Goal: Task Accomplishment & Management: Manage account settings

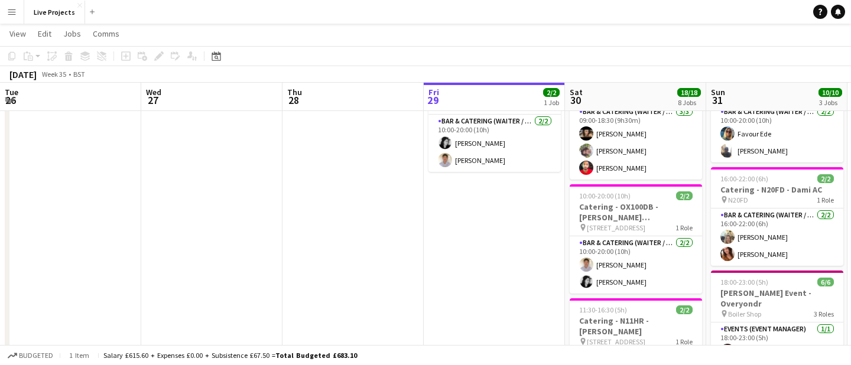
scroll to position [0, 487]
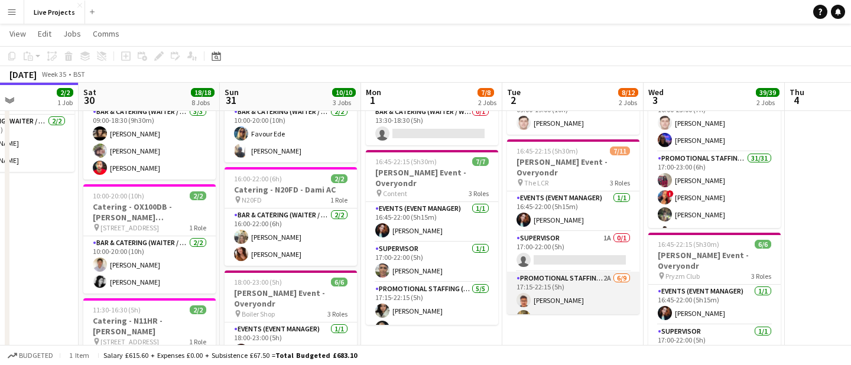
click at [598, 286] on app-card-role "Promotional Staffing (Exhibition Host) 2A 6/9 17:15-22:15 (5h) Rohan Singh Raks…" at bounding box center [573, 362] width 132 height 181
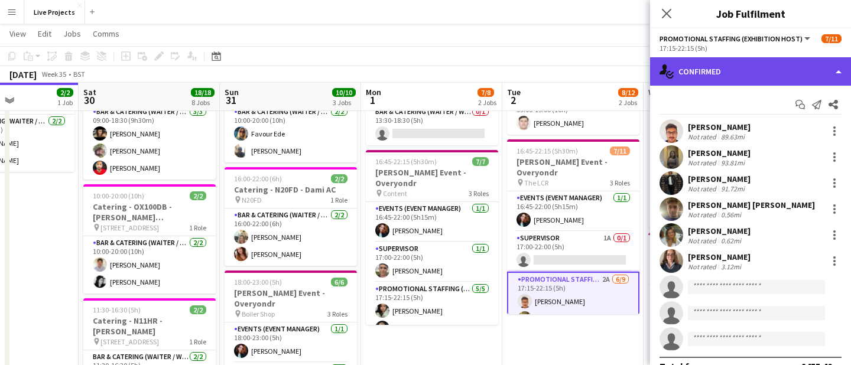
click at [763, 76] on div "single-neutral-actions-check-2 Confirmed" at bounding box center [750, 71] width 201 height 28
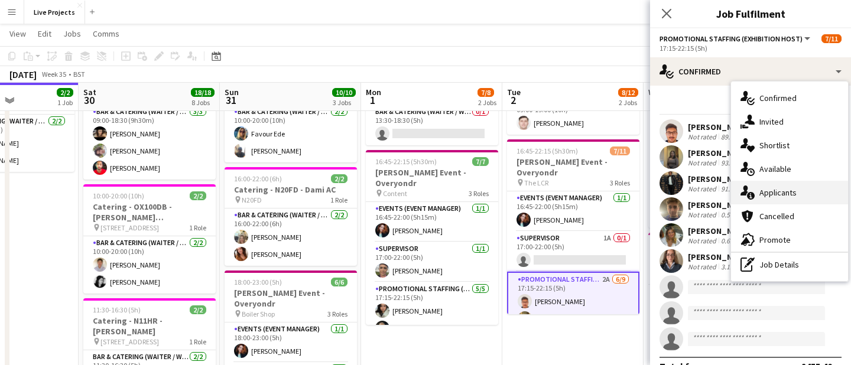
click at [780, 189] on div "single-neutral-actions-information Applicants" at bounding box center [789, 193] width 117 height 24
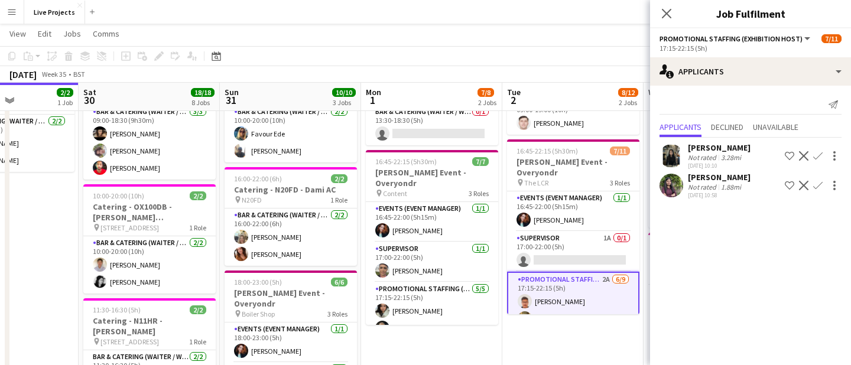
click at [818, 183] on app-icon "Confirm" at bounding box center [818, 185] width 9 height 9
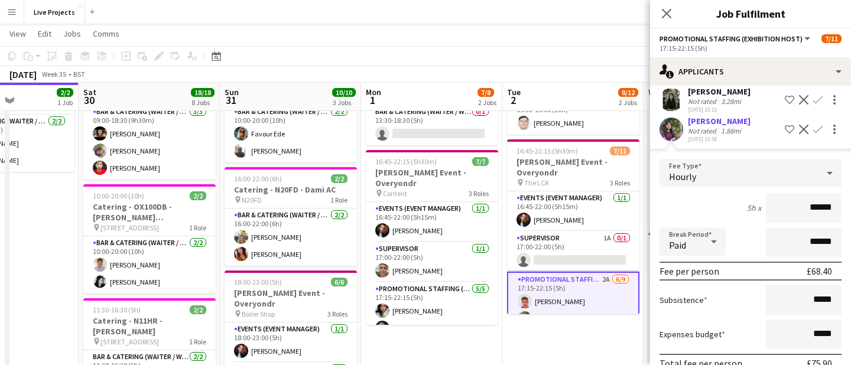
scroll to position [114, 0]
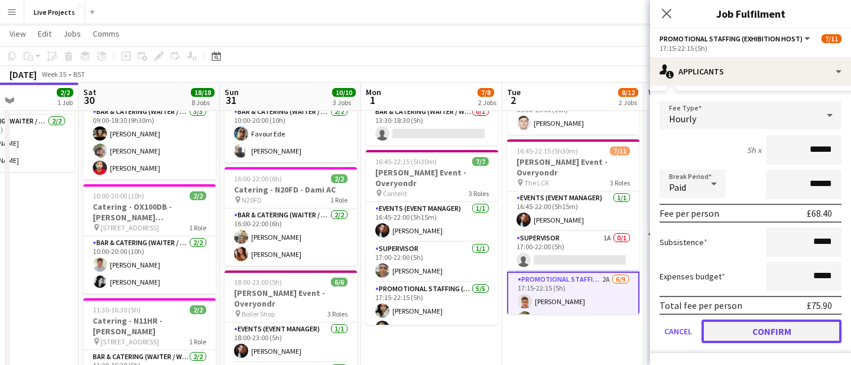
click at [766, 325] on button "Confirm" at bounding box center [772, 332] width 140 height 24
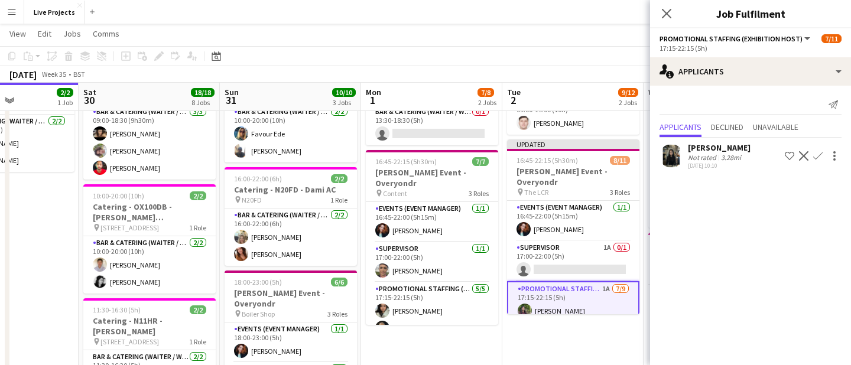
scroll to position [0, 0]
click at [818, 151] on app-icon "Confirm" at bounding box center [818, 155] width 9 height 9
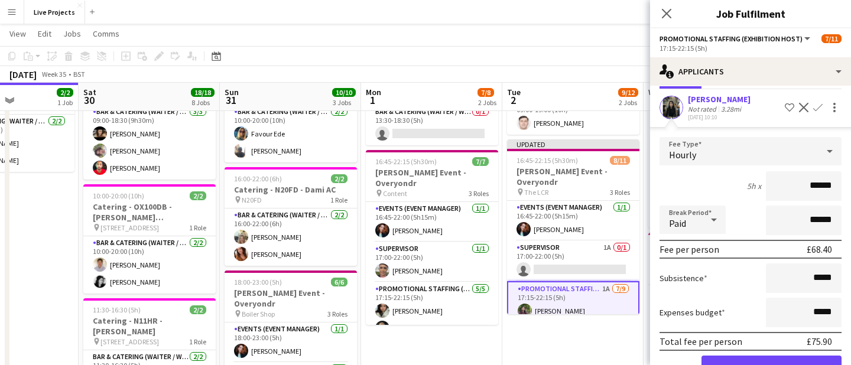
scroll to position [85, 0]
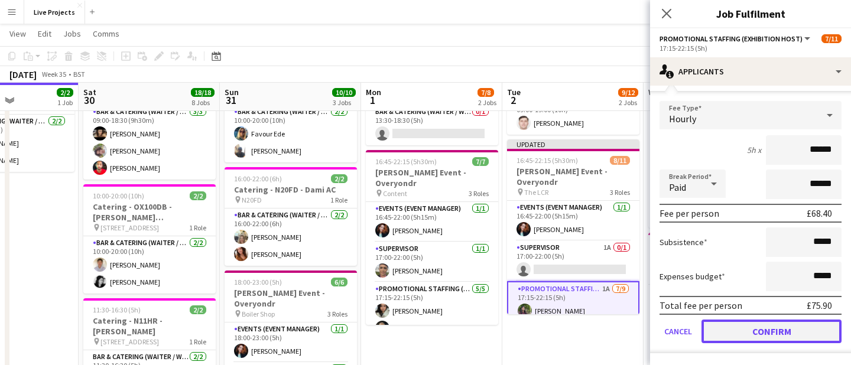
click at [801, 331] on button "Confirm" at bounding box center [772, 332] width 140 height 24
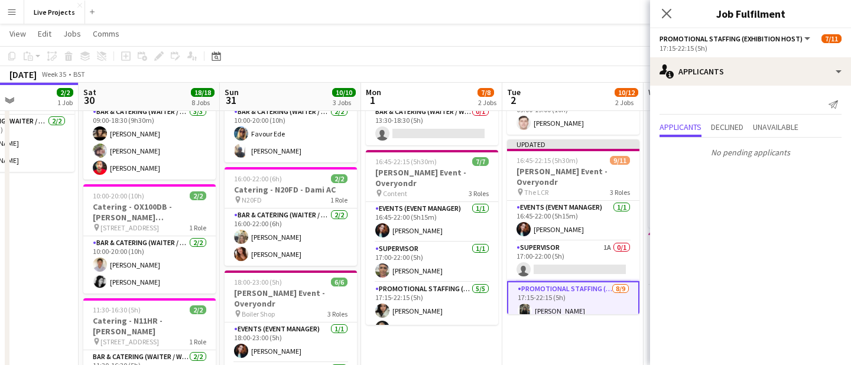
scroll to position [0, 0]
click at [663, 18] on icon "Close pop-in" at bounding box center [666, 13] width 11 height 11
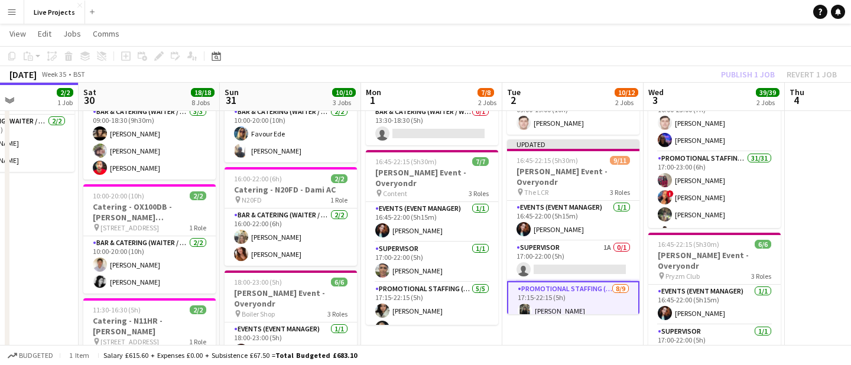
click at [757, 69] on div "Publish 1 job Revert 1 job" at bounding box center [779, 74] width 144 height 15
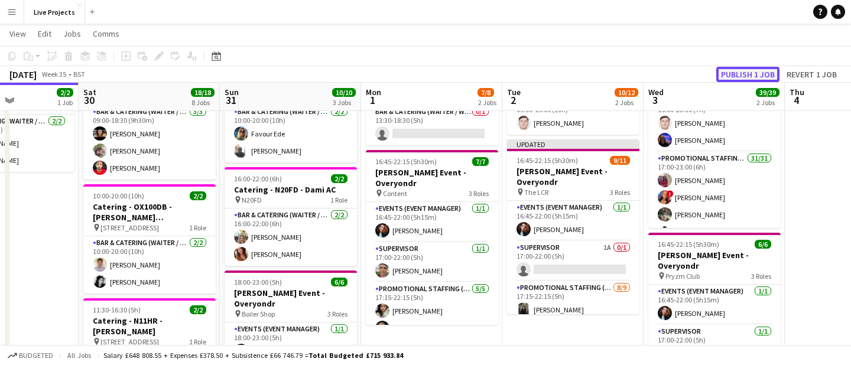
click at [757, 69] on button "Publish 1 job" at bounding box center [748, 74] width 63 height 15
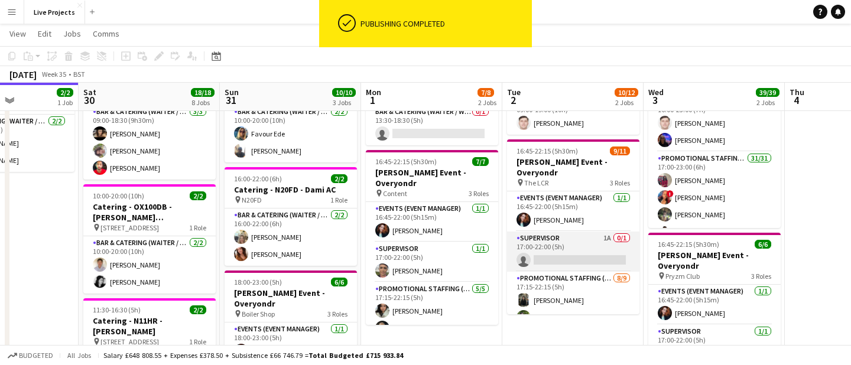
click at [584, 251] on app-card-role "Supervisor 1A 0/1 17:00-22:00 (5h) single-neutral-actions" at bounding box center [573, 252] width 132 height 40
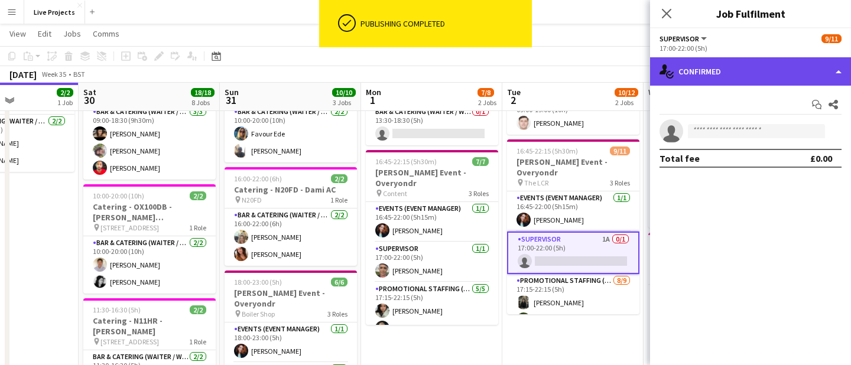
click at [789, 76] on div "single-neutral-actions-check-2 Confirmed" at bounding box center [750, 71] width 201 height 28
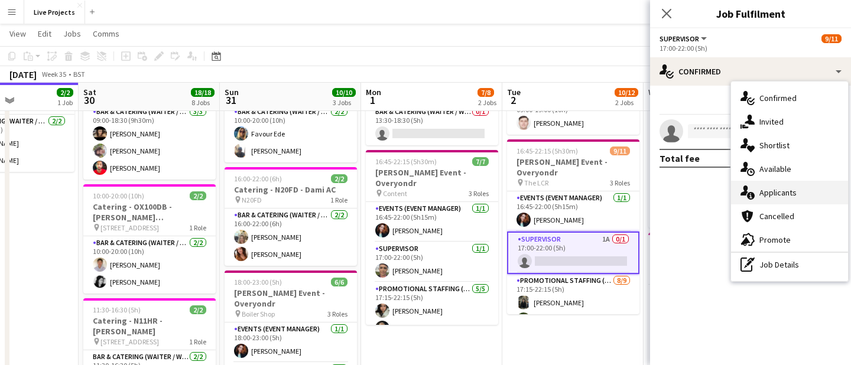
click at [790, 194] on div "single-neutral-actions-information Applicants" at bounding box center [789, 193] width 117 height 24
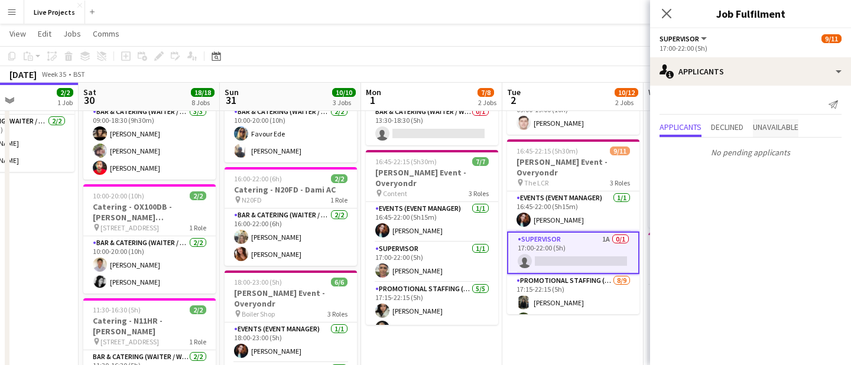
click at [783, 124] on span "Unavailable" at bounding box center [776, 127] width 46 height 8
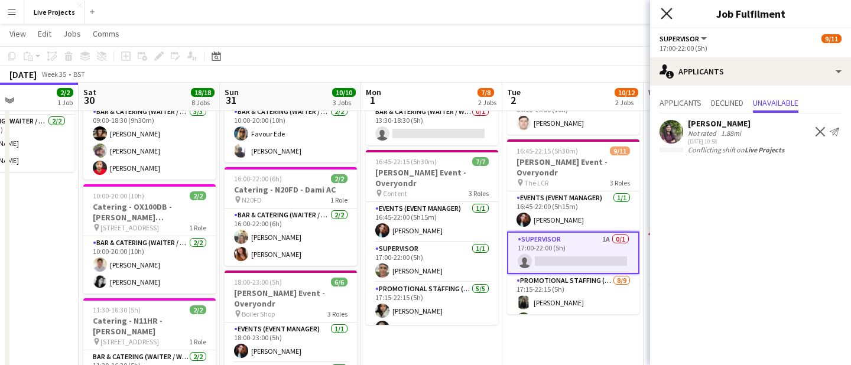
click at [667, 12] on icon at bounding box center [666, 13] width 11 height 11
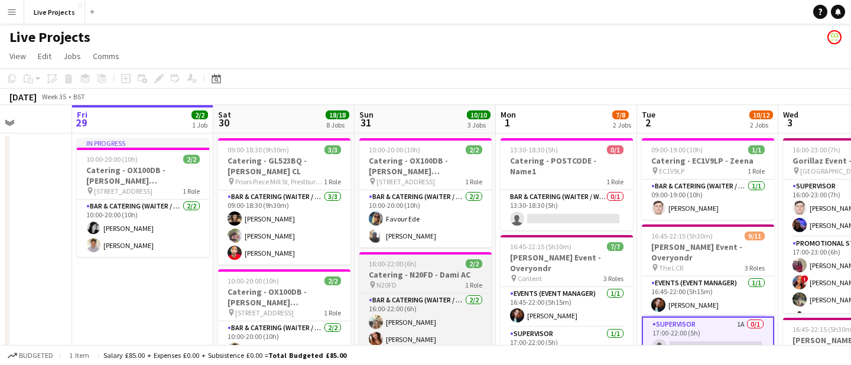
scroll to position [0, 325]
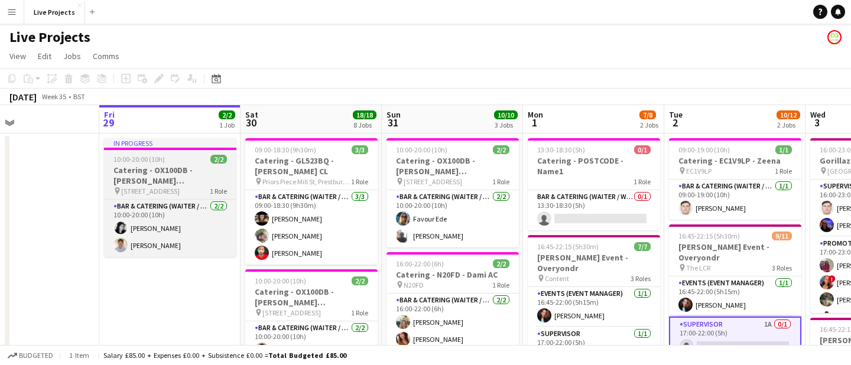
click at [177, 187] on span "[STREET_ADDRESS]" at bounding box center [150, 191] width 59 height 9
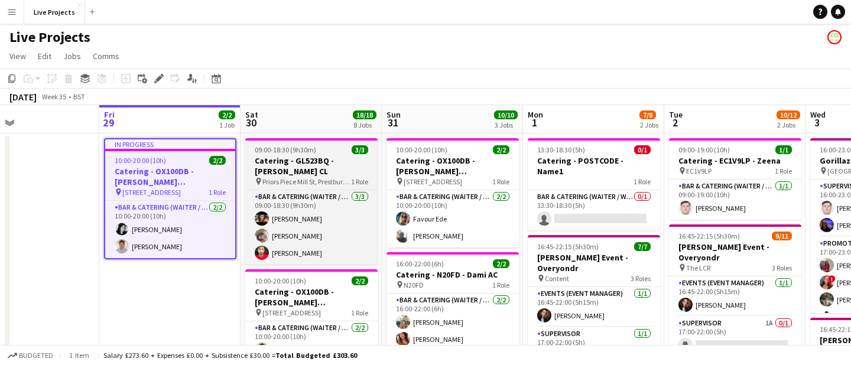
click at [309, 177] on span "Priors Piece Mill St, Prestbury [GEOGRAPHIC_DATA]" at bounding box center [307, 181] width 89 height 9
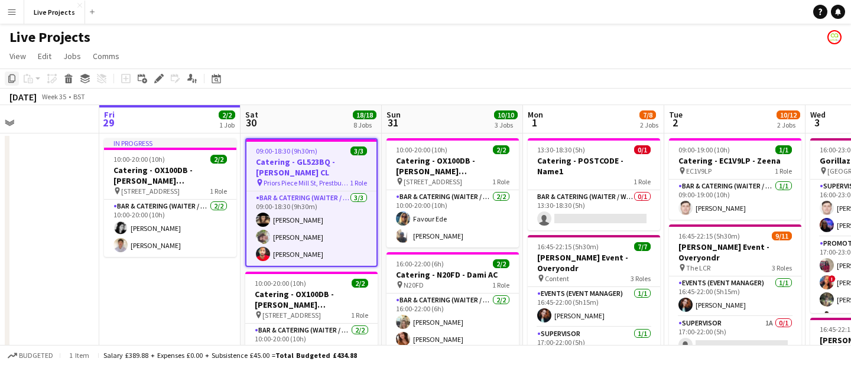
click at [13, 79] on icon "Copy" at bounding box center [11, 78] width 9 height 9
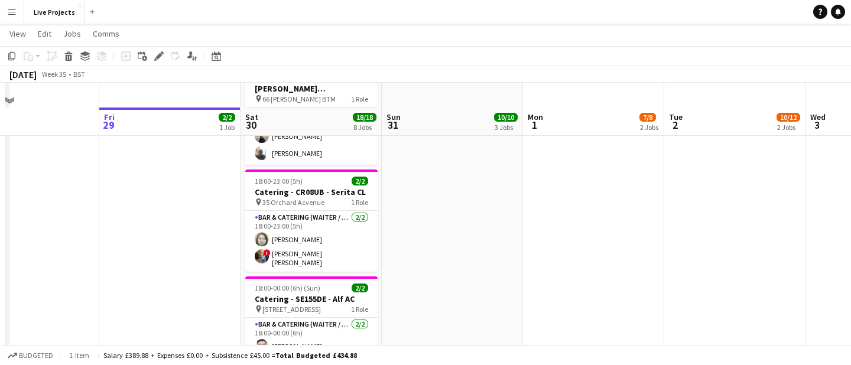
scroll to position [788, 0]
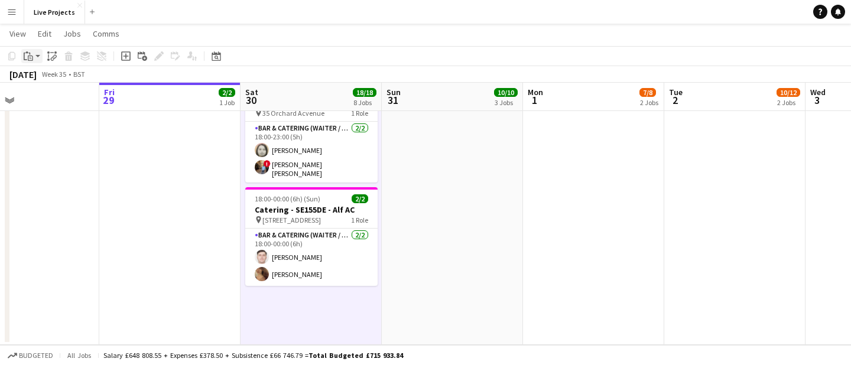
click at [30, 57] on icon at bounding box center [31, 57] width 2 height 1
click at [43, 80] on link "Paste Command V" at bounding box center [77, 78] width 93 height 11
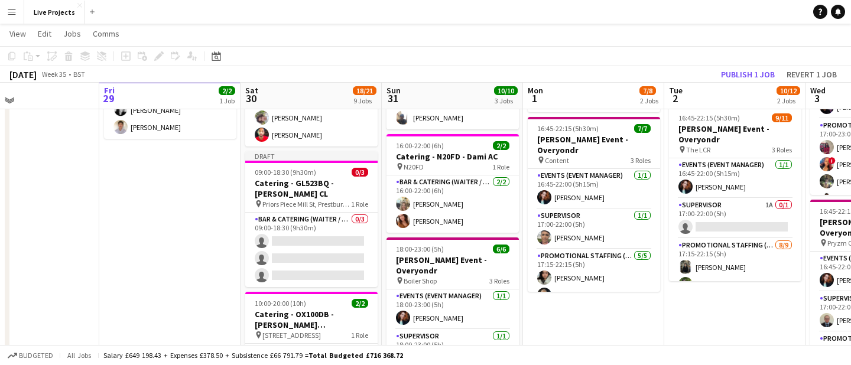
scroll to position [108, 0]
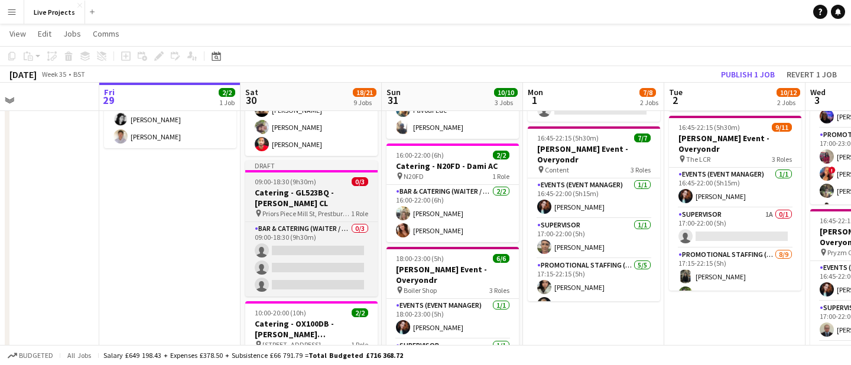
click at [328, 187] on h3 "Catering - GL523BQ - [PERSON_NAME] CL" at bounding box center [311, 197] width 132 height 21
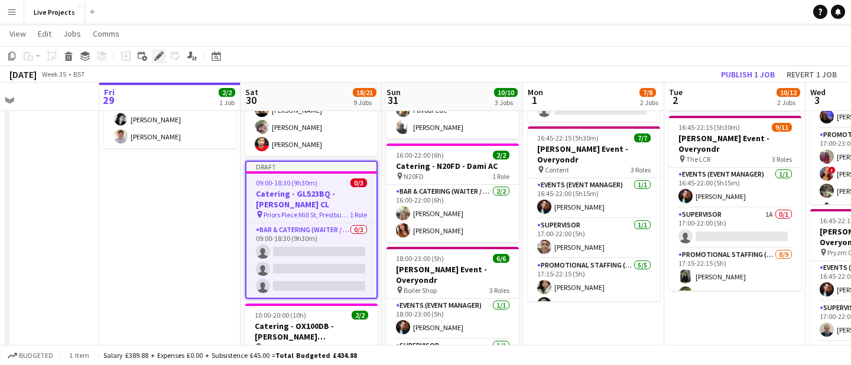
click at [160, 55] on icon at bounding box center [158, 56] width 7 height 7
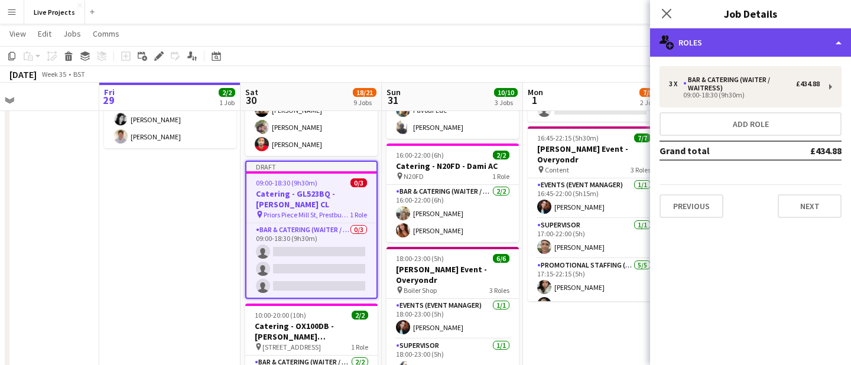
click at [761, 43] on div "multiple-users-add Roles" at bounding box center [750, 42] width 201 height 28
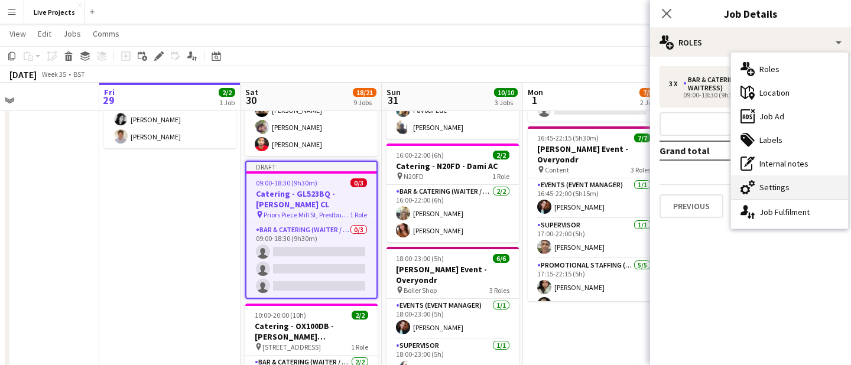
click at [771, 192] on div "cog-double-3 Settings" at bounding box center [789, 188] width 117 height 24
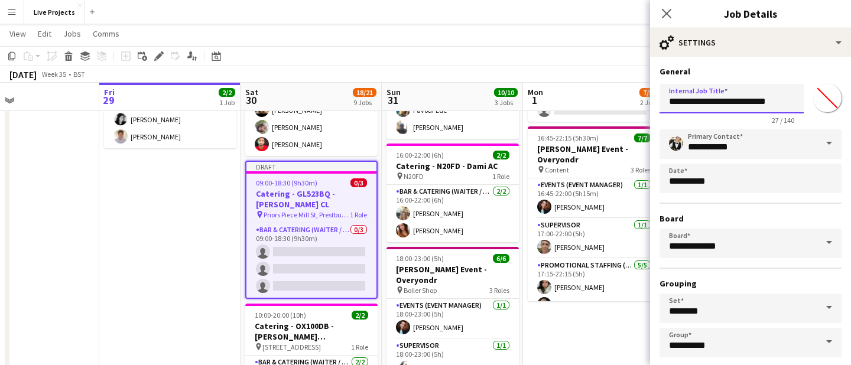
drag, startPoint x: 746, startPoint y: 100, endPoint x: 711, endPoint y: 102, distance: 34.4
click at [711, 102] on input "**********" at bounding box center [732, 99] width 144 height 30
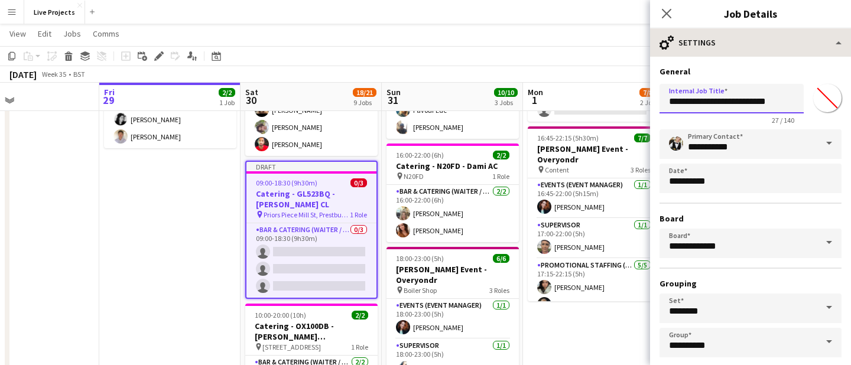
type input "**********"
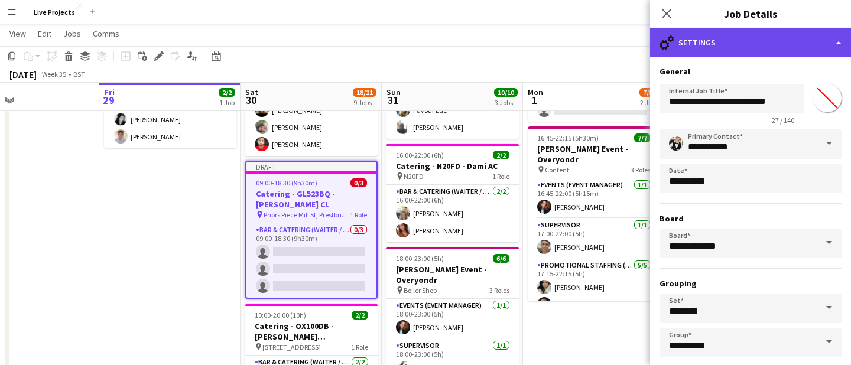
click at [775, 46] on div "cog-double-3 Settings" at bounding box center [750, 42] width 201 height 28
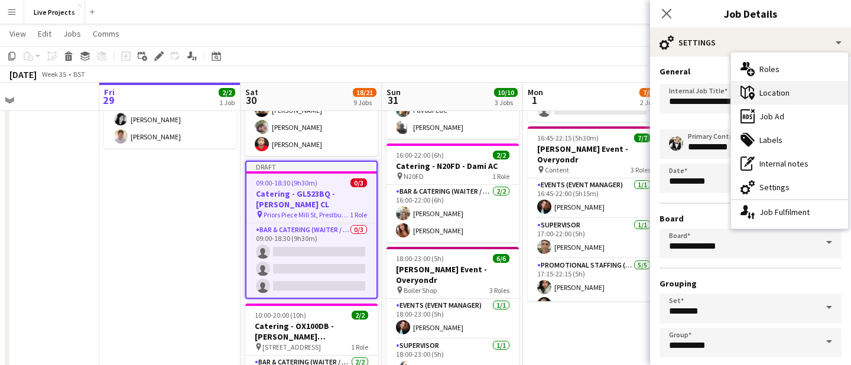
click at [773, 92] on div "maps-pin-1 Location" at bounding box center [789, 93] width 117 height 24
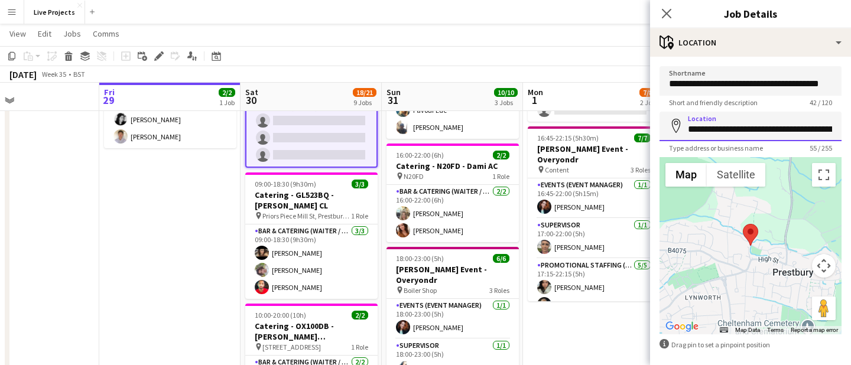
scroll to position [0, 74]
drag, startPoint x: 688, startPoint y: 129, endPoint x: 851, endPoint y: 135, distance: 162.7
click at [851, 135] on form "**********" at bounding box center [750, 237] width 201 height 342
click at [699, 128] on input "*******" at bounding box center [751, 127] width 182 height 30
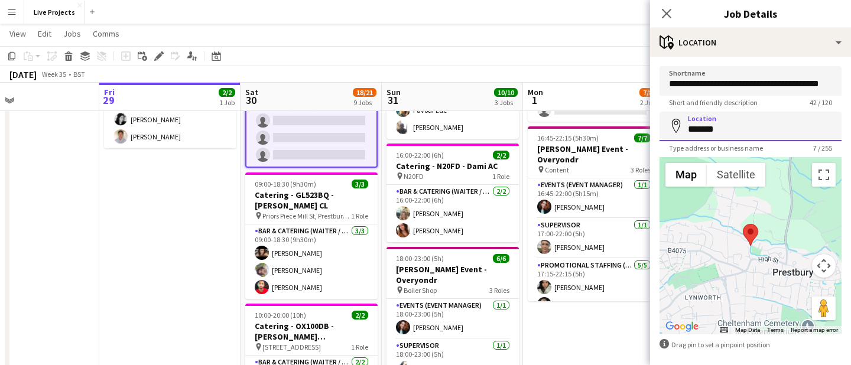
click at [735, 129] on input "*******" at bounding box center [751, 127] width 182 height 30
type input "*******"
drag, startPoint x: 670, startPoint y: 85, endPoint x: 851, endPoint y: 86, distance: 180.9
click at [851, 86] on form "**********" at bounding box center [750, 237] width 201 height 342
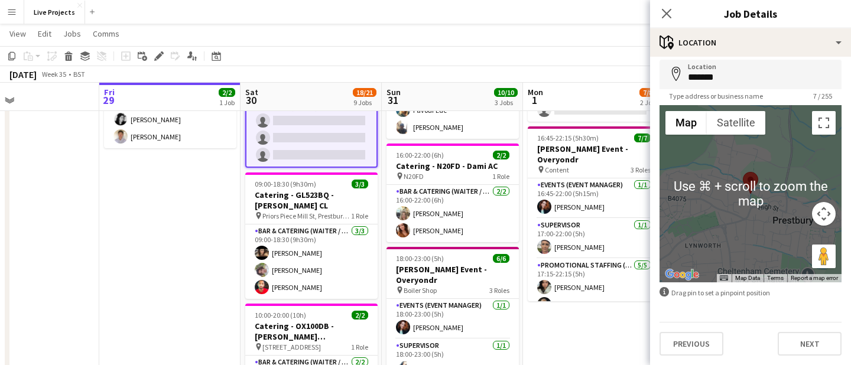
scroll to position [124, 0]
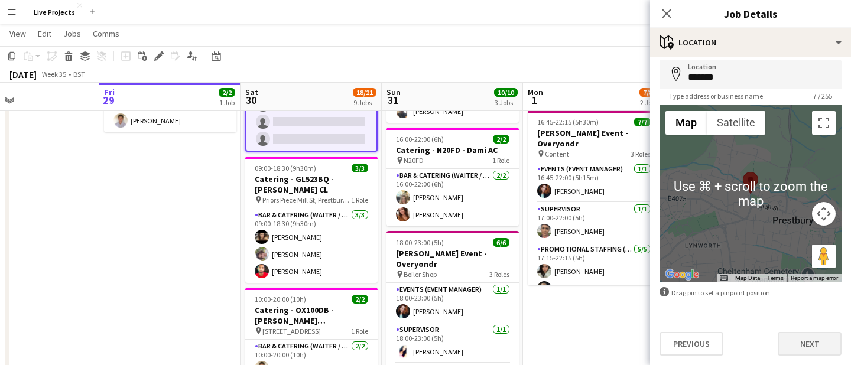
type input "*******"
click at [808, 343] on button "Next" at bounding box center [810, 344] width 64 height 24
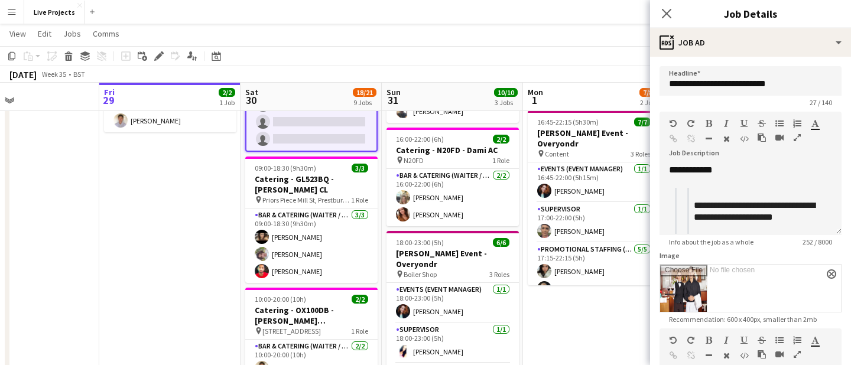
scroll to position [0, 0]
click at [668, 15] on icon at bounding box center [666, 13] width 11 height 11
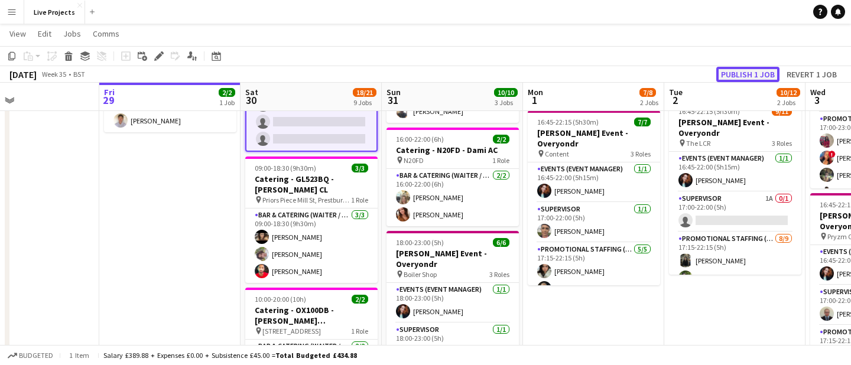
click at [745, 79] on button "Publish 1 job" at bounding box center [748, 74] width 63 height 15
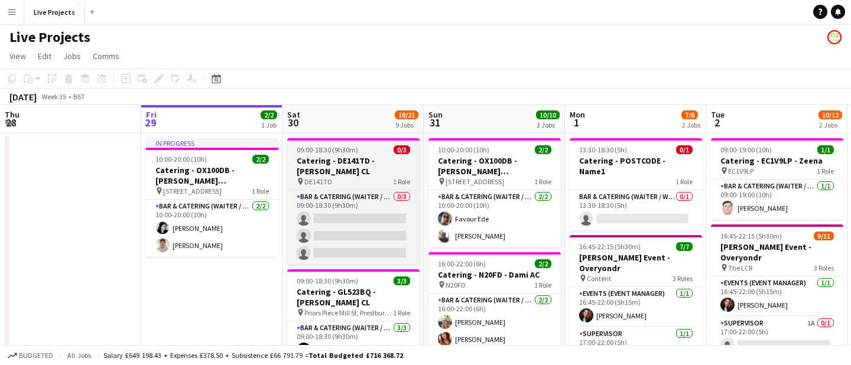
click at [359, 163] on h3 "Catering - DE141TD - [PERSON_NAME] CL" at bounding box center [353, 165] width 132 height 21
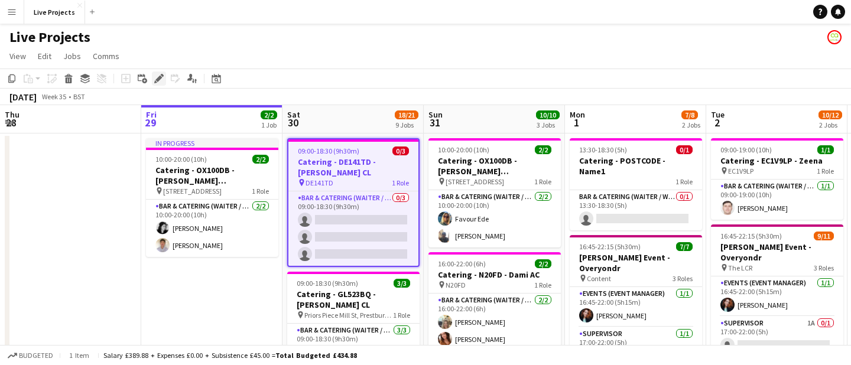
click at [161, 79] on icon "Edit" at bounding box center [158, 78] width 9 height 9
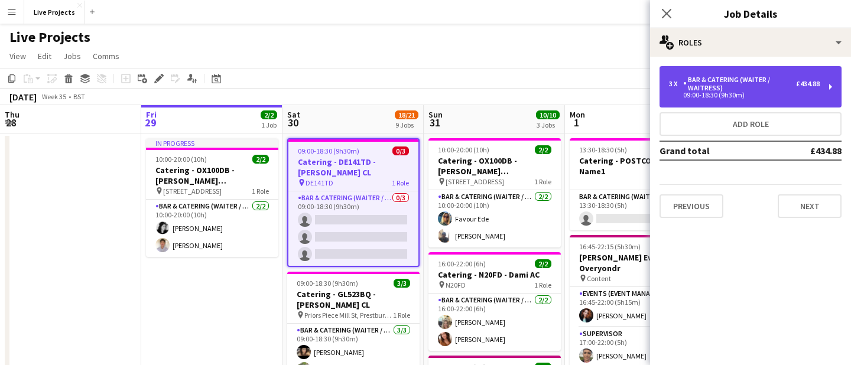
click at [766, 90] on div "Bar & Catering (Waiter / waitress)" at bounding box center [739, 84] width 113 height 17
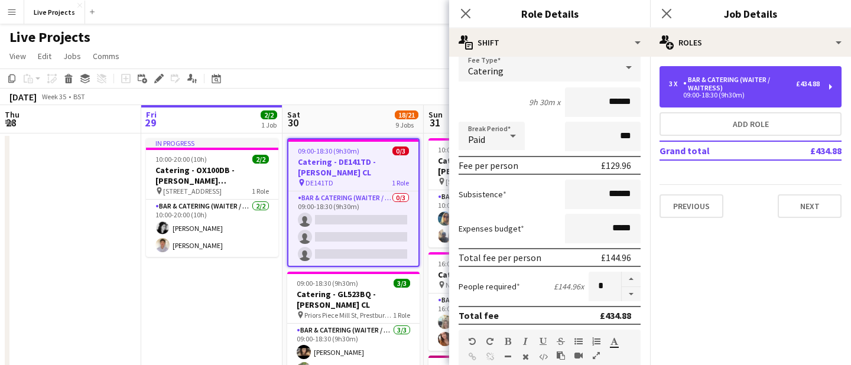
scroll to position [83, 0]
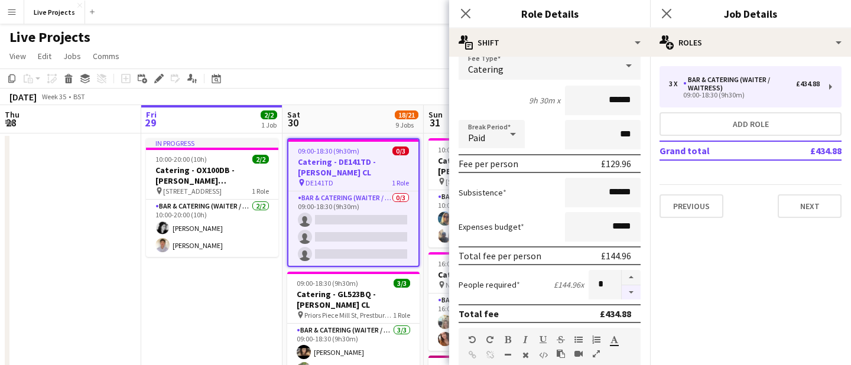
click at [630, 289] on button "button" at bounding box center [631, 293] width 19 height 15
type input "*"
click at [467, 11] on icon at bounding box center [465, 13] width 11 height 11
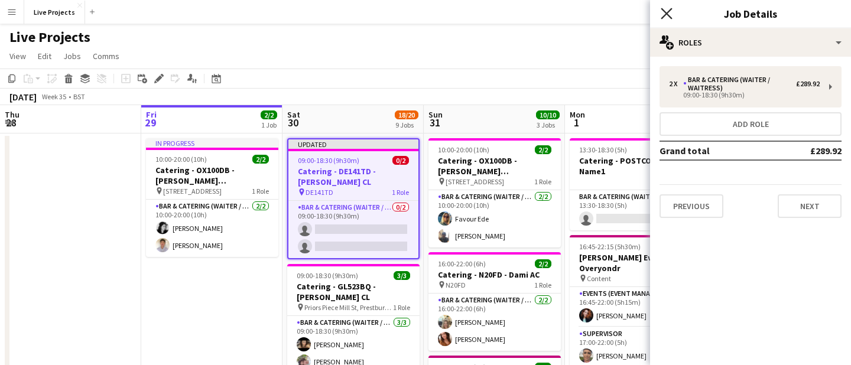
click at [669, 15] on icon at bounding box center [666, 13] width 11 height 11
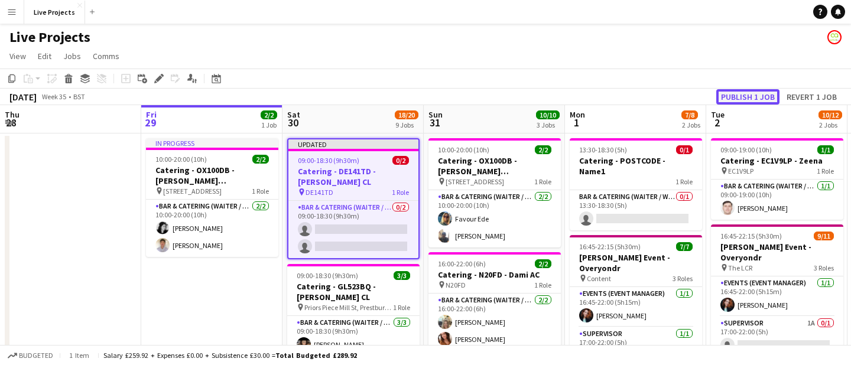
click at [730, 94] on button "Publish 1 job" at bounding box center [748, 96] width 63 height 15
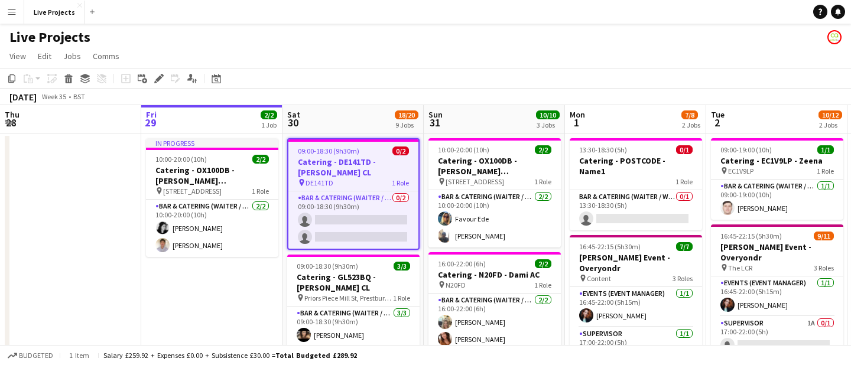
click at [351, 178] on div "pin DE141TD 1 Role" at bounding box center [354, 182] width 130 height 9
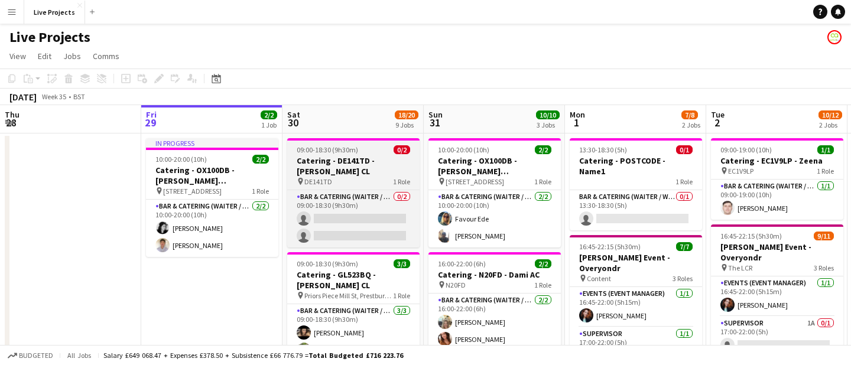
click at [351, 177] on div "pin DE141TD 1 Role" at bounding box center [353, 181] width 132 height 9
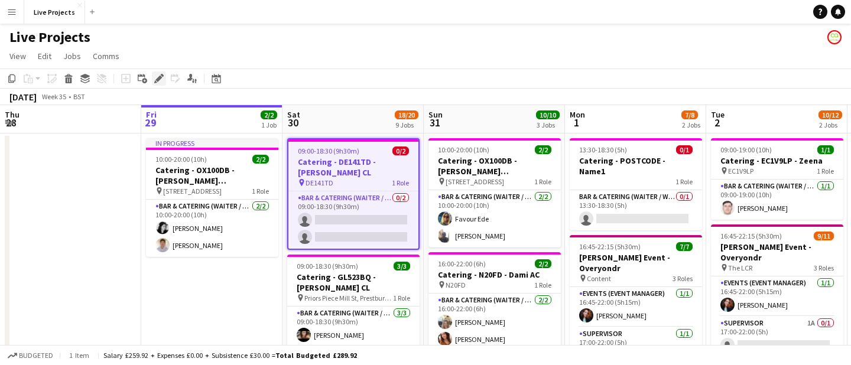
click at [157, 80] on icon at bounding box center [158, 79] width 7 height 7
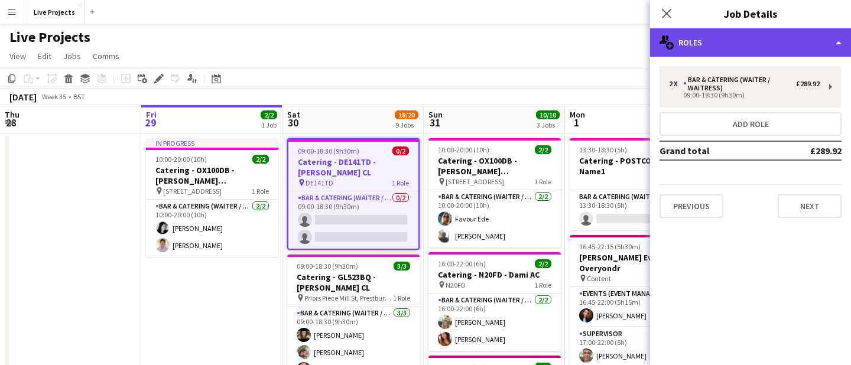
click at [728, 52] on div "multiple-users-add Roles" at bounding box center [750, 42] width 201 height 28
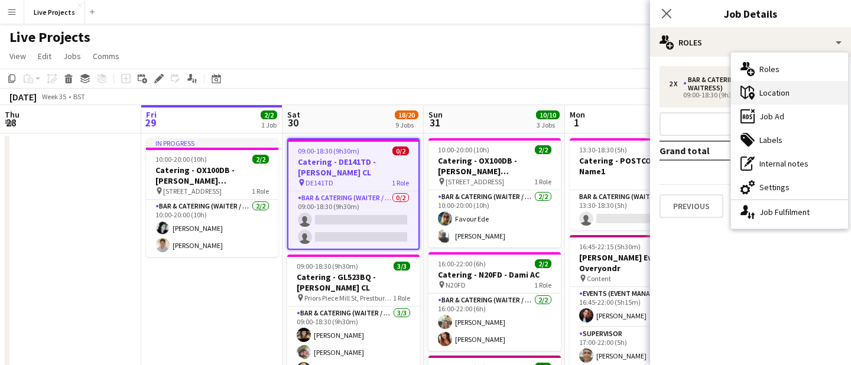
click at [765, 93] on div "maps-pin-1 Location" at bounding box center [789, 93] width 117 height 24
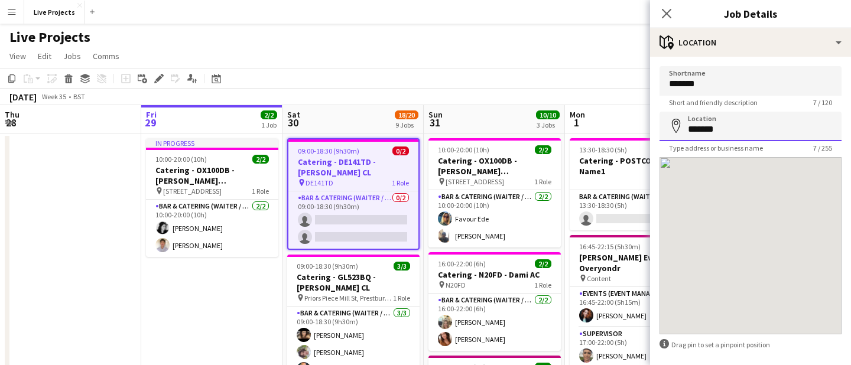
click at [736, 129] on input "*******" at bounding box center [751, 127] width 182 height 30
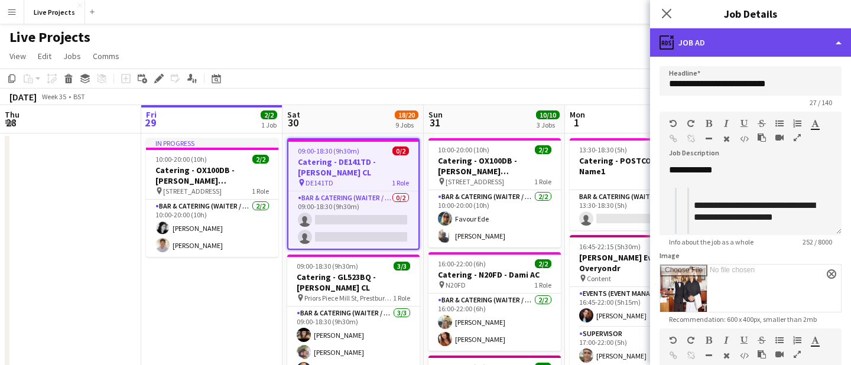
click at [741, 41] on div "ads-window Job Ad" at bounding box center [750, 42] width 201 height 28
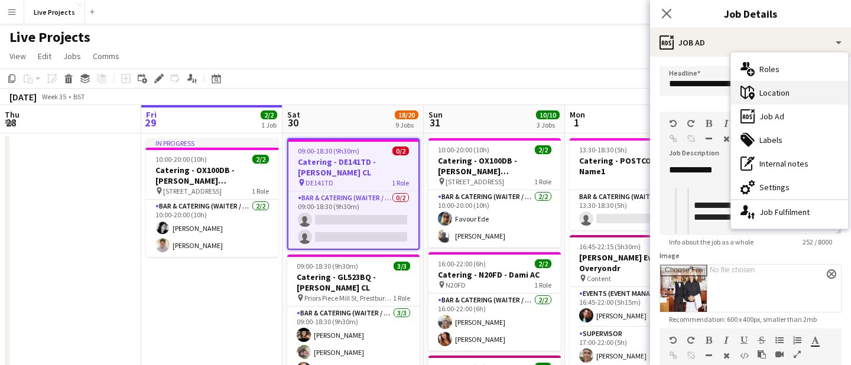
click at [768, 98] on div "maps-pin-1 Location" at bounding box center [789, 93] width 117 height 24
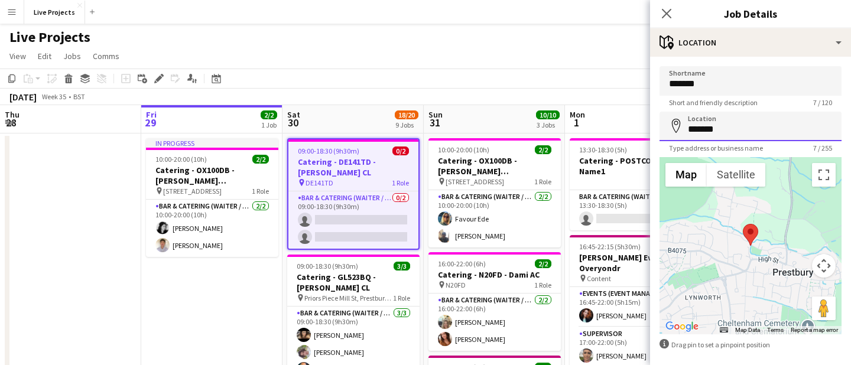
click at [737, 135] on input "*******" at bounding box center [751, 127] width 182 height 30
type input "**********"
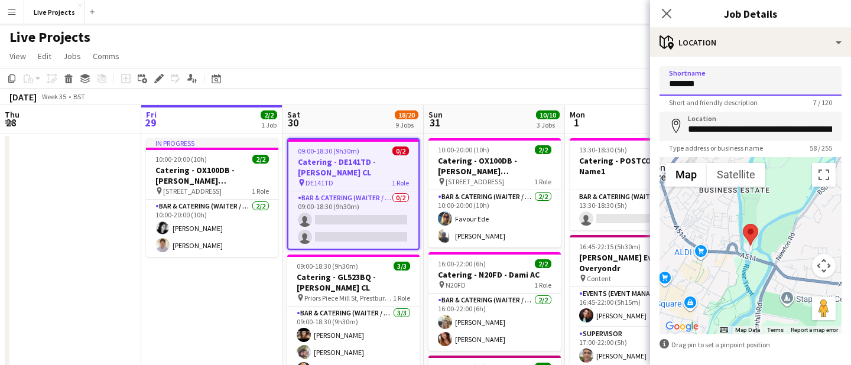
drag, startPoint x: 715, startPoint y: 82, endPoint x: 660, endPoint y: 86, distance: 54.5
click at [660, 86] on input "*******" at bounding box center [751, 81] width 182 height 30
type input "**********"
click at [669, 16] on icon at bounding box center [666, 13] width 11 height 11
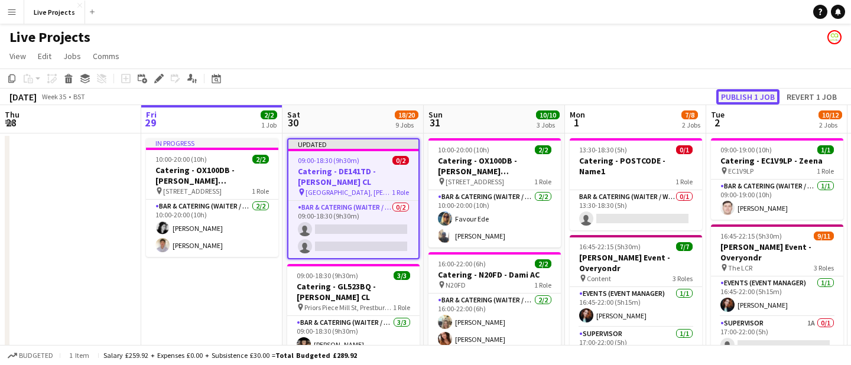
click at [734, 98] on button "Publish 1 job" at bounding box center [748, 96] width 63 height 15
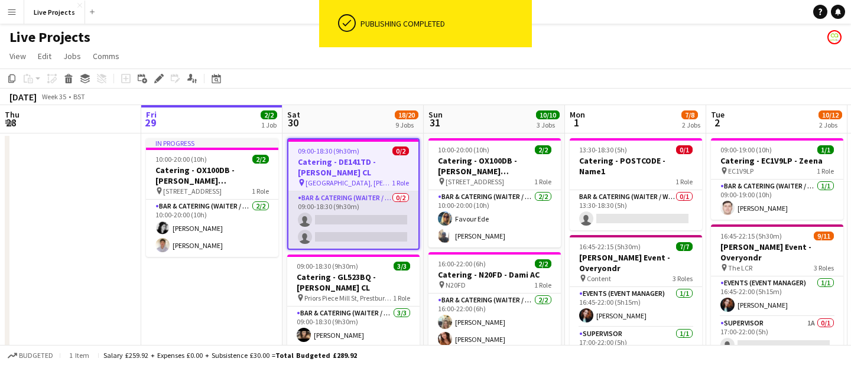
click at [364, 213] on app-card-role "Bar & Catering (Waiter / waitress) 0/2 09:00-18:30 (9h30m) single-neutral-actio…" at bounding box center [354, 220] width 130 height 57
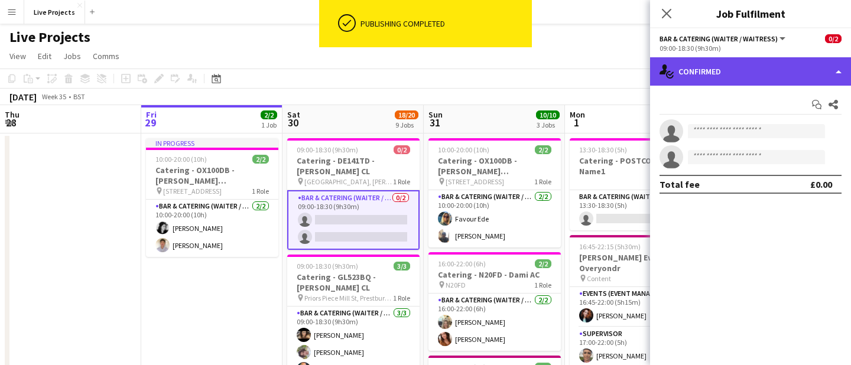
click at [742, 74] on div "single-neutral-actions-check-2 Confirmed" at bounding box center [750, 71] width 201 height 28
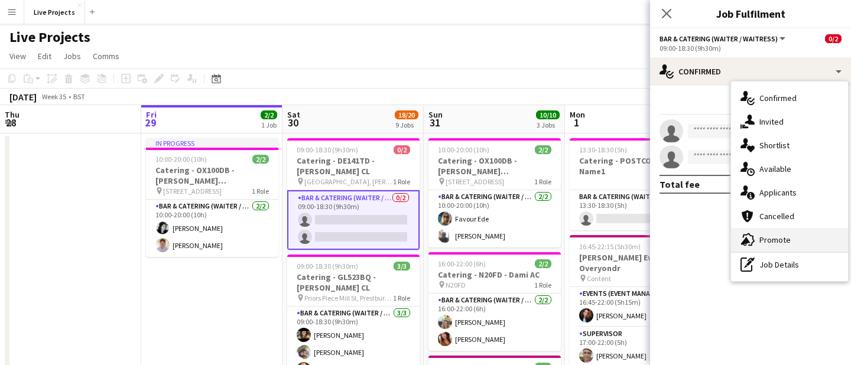
click at [769, 240] on div "advertising-megaphone Promote" at bounding box center [789, 240] width 117 height 24
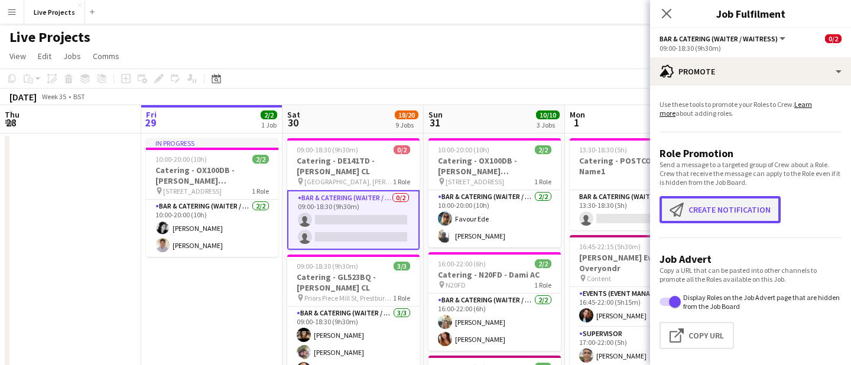
click at [718, 205] on button "Create notification Create notification" at bounding box center [720, 209] width 121 height 27
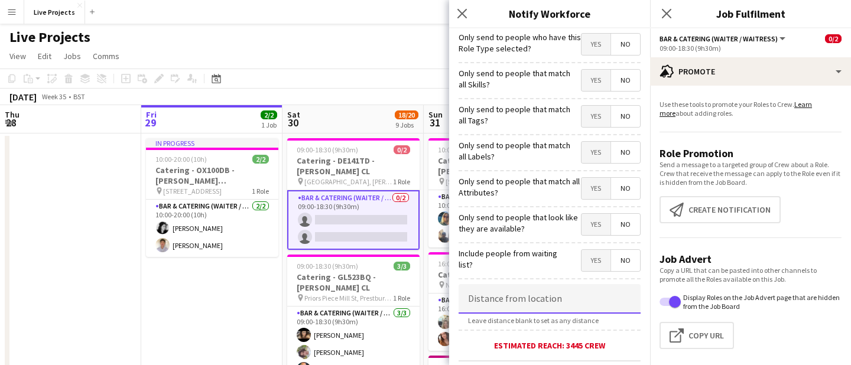
click at [536, 304] on input at bounding box center [550, 299] width 182 height 30
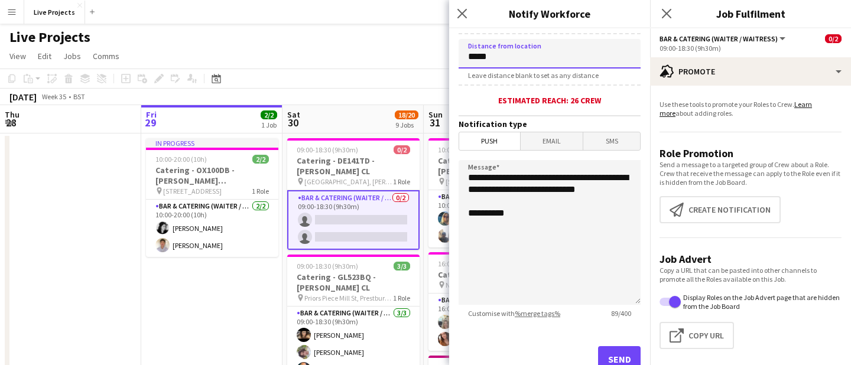
scroll to position [258, 0]
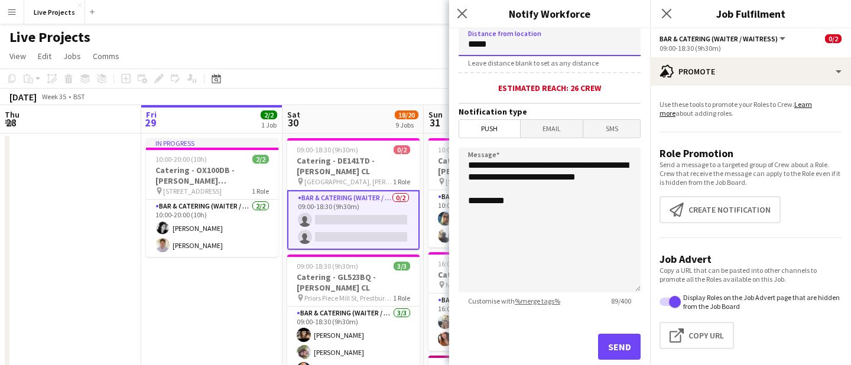
type input "*****"
click at [556, 132] on span "Email" at bounding box center [552, 129] width 63 height 18
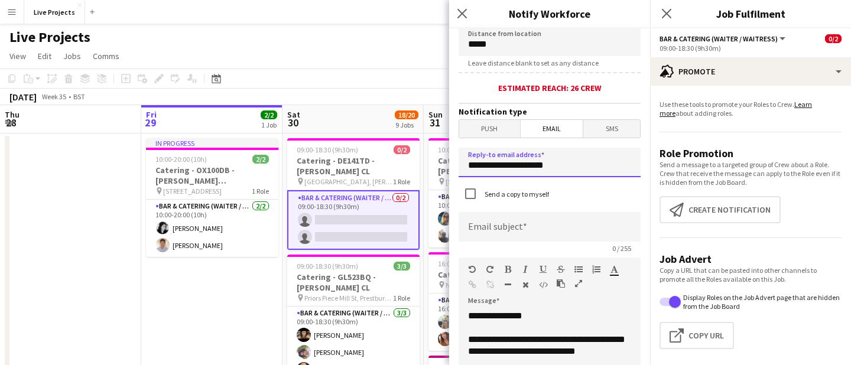
drag, startPoint x: 557, startPoint y: 166, endPoint x: 455, endPoint y: 173, distance: 101.9
click at [455, 173] on form "**********" at bounding box center [549, 244] width 201 height 947
drag, startPoint x: 555, startPoint y: 163, endPoint x: 461, endPoint y: 163, distance: 94.6
click at [461, 163] on input "**********" at bounding box center [550, 163] width 182 height 30
type input "**********"
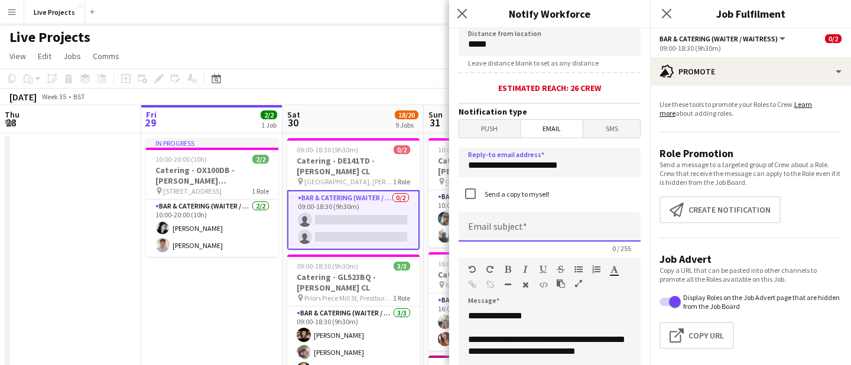
click at [507, 225] on input at bounding box center [550, 227] width 182 height 30
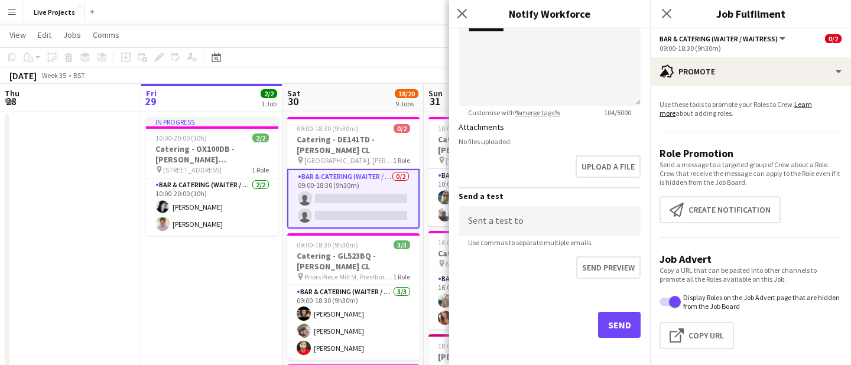
scroll to position [610, 0]
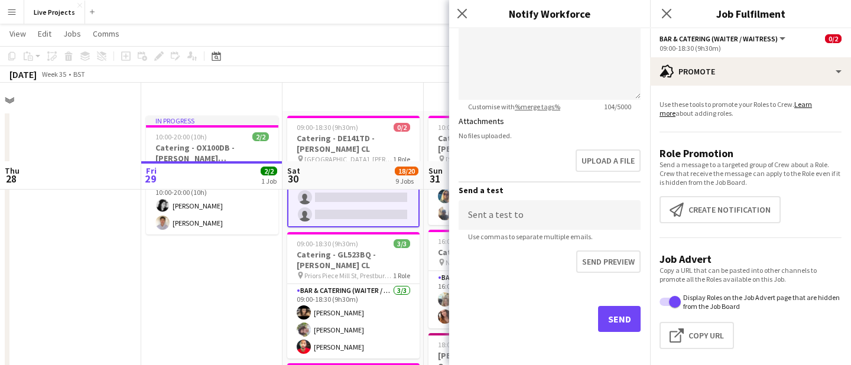
type input "**********"
click at [620, 318] on button "Send" at bounding box center [619, 319] width 43 height 26
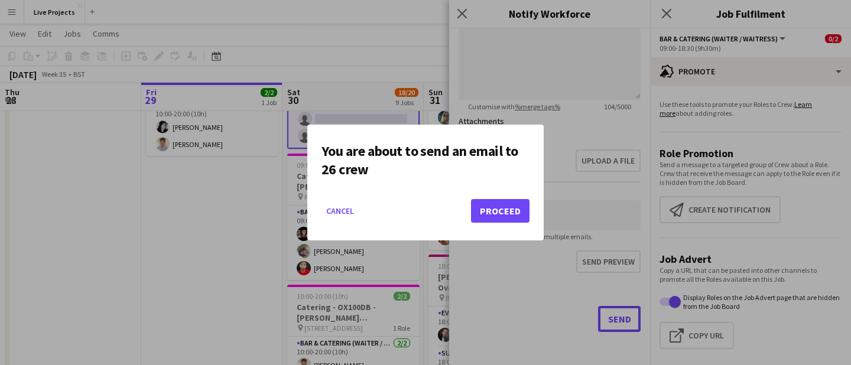
scroll to position [0, 0]
click at [506, 212] on button "Proceed" at bounding box center [500, 211] width 59 height 24
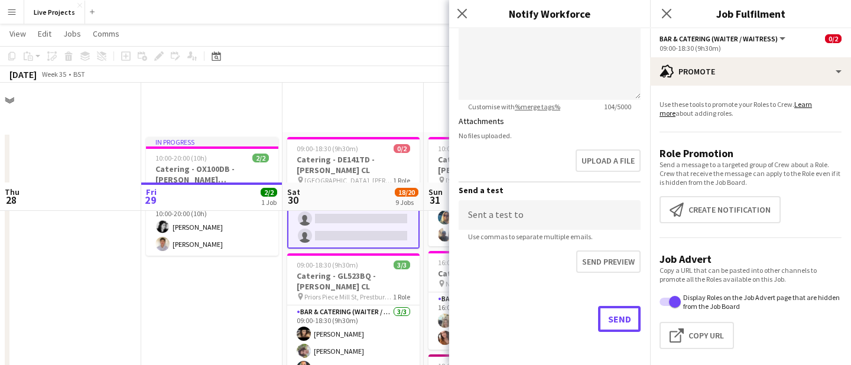
scroll to position [100, 0]
